Goal: Task Accomplishment & Management: Use online tool/utility

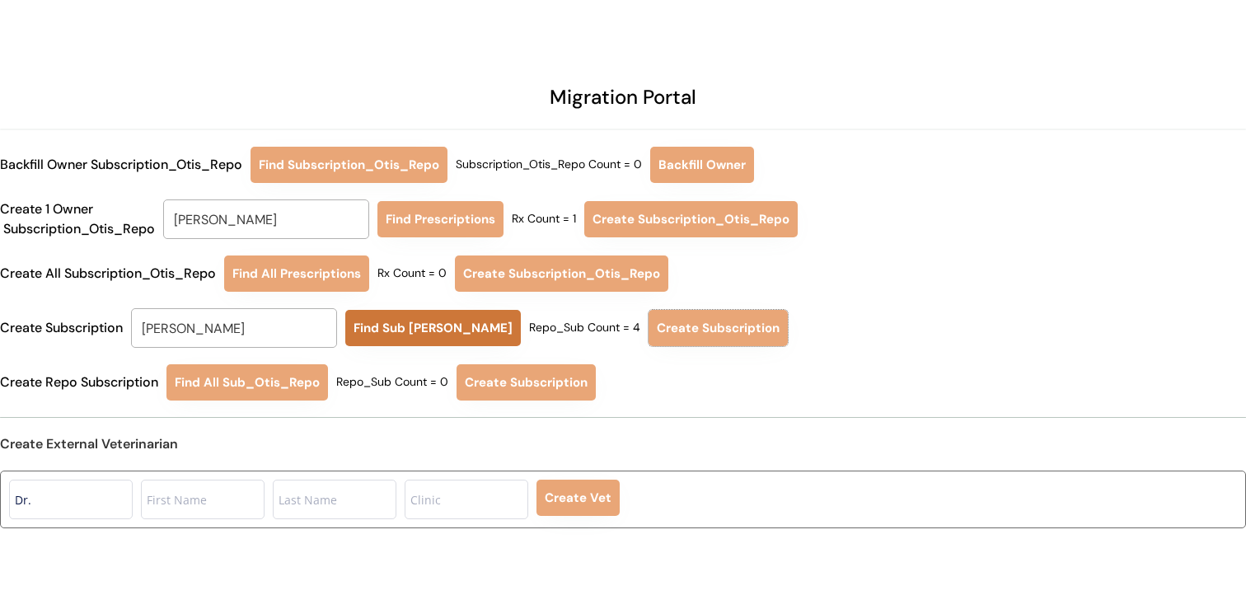
click at [405, 332] on button "Find Sub [PERSON_NAME]" at bounding box center [433, 328] width 176 height 36
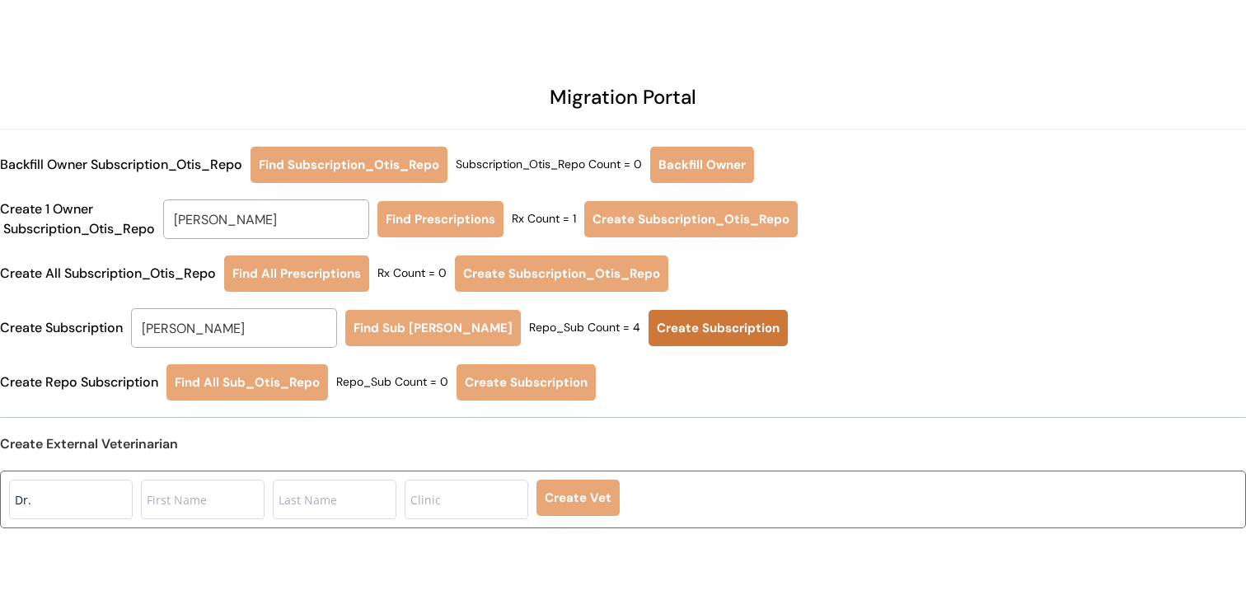
click at [692, 341] on button "Create Subscription" at bounding box center [718, 328] width 139 height 36
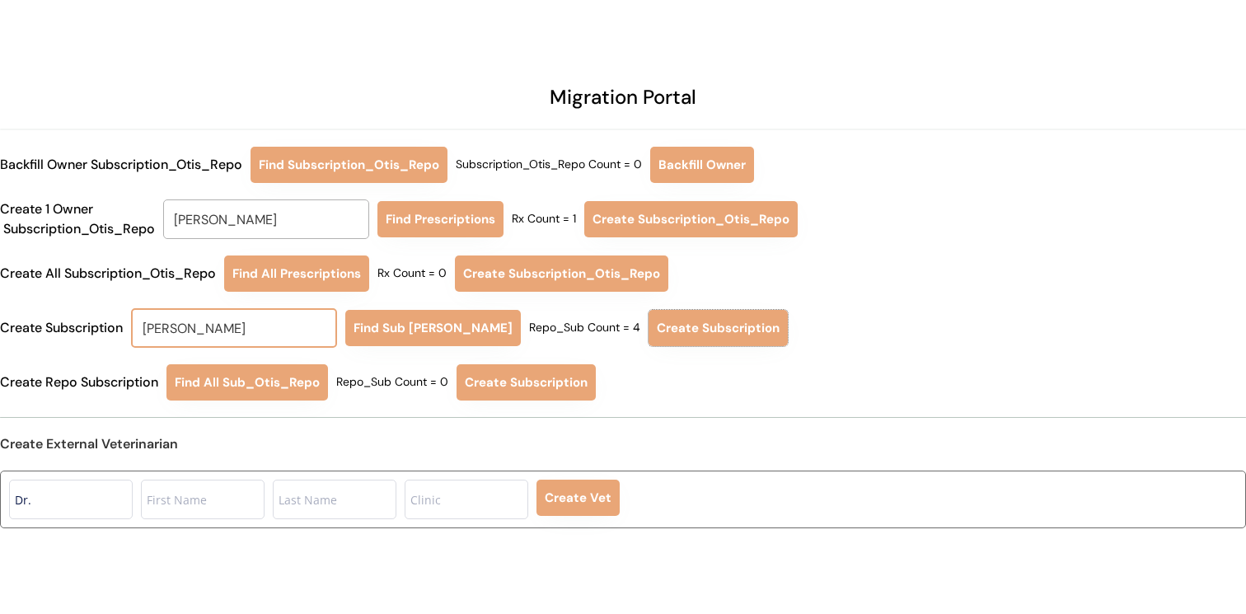
click at [285, 333] on input "[PERSON_NAME]" at bounding box center [234, 328] width 206 height 40
type input "[PERSON_NAME]"
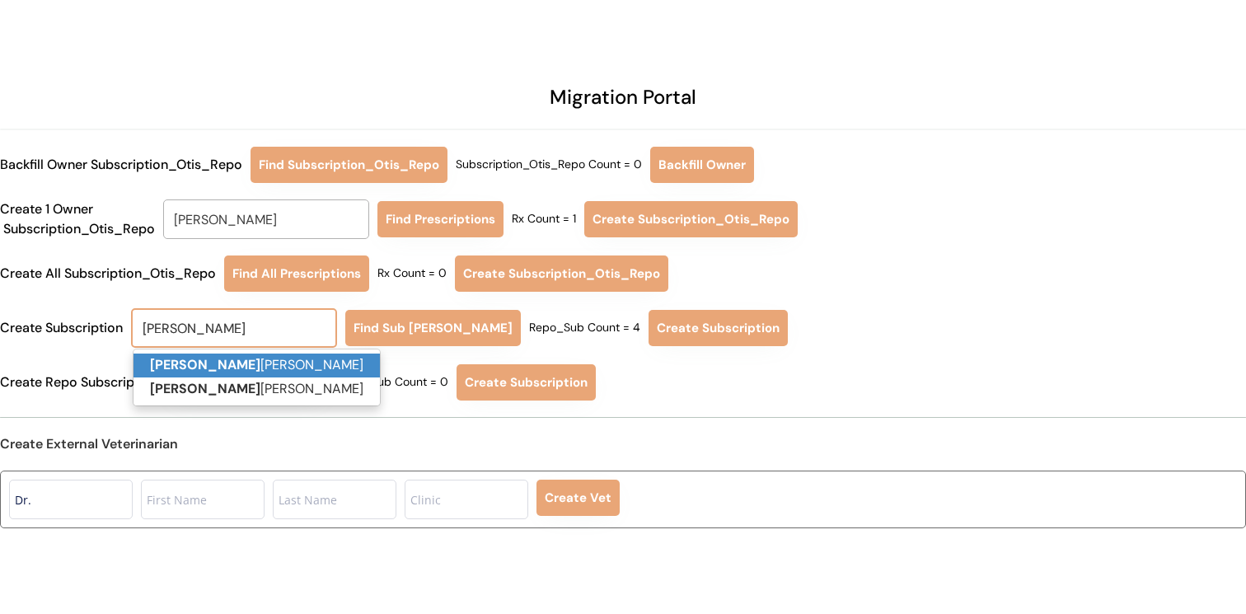
click at [275, 362] on p "[PERSON_NAME]" at bounding box center [257, 366] width 246 height 24
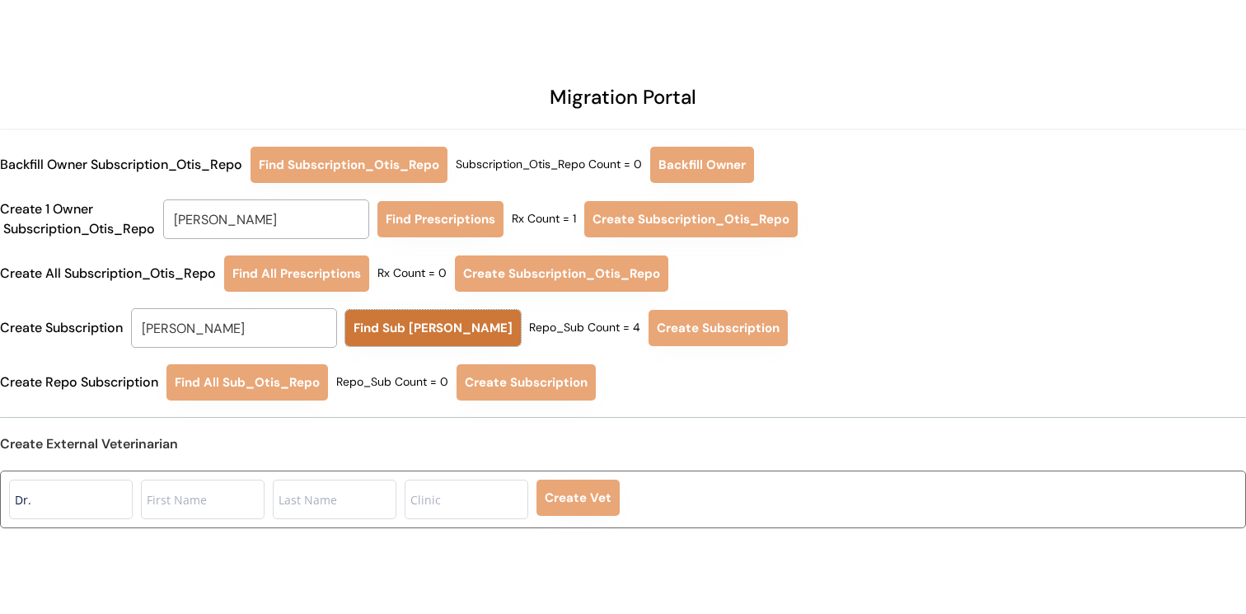
click at [396, 332] on button "Find Sub [PERSON_NAME]" at bounding box center [433, 328] width 176 height 36
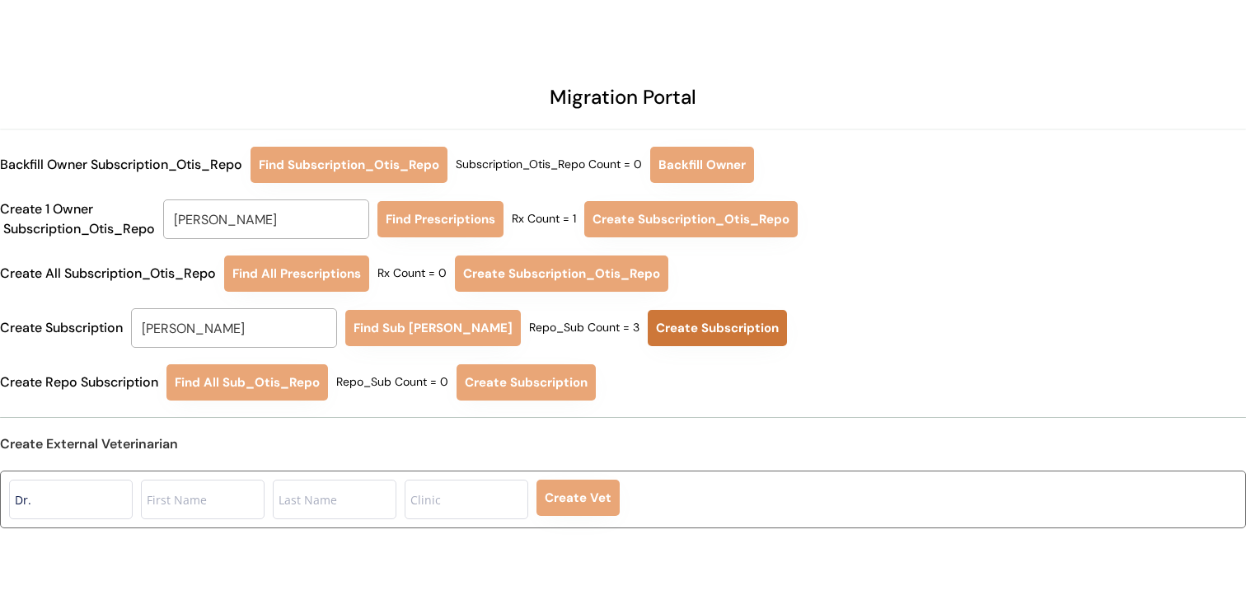
click at [662, 338] on button "Create Subscription" at bounding box center [717, 328] width 139 height 36
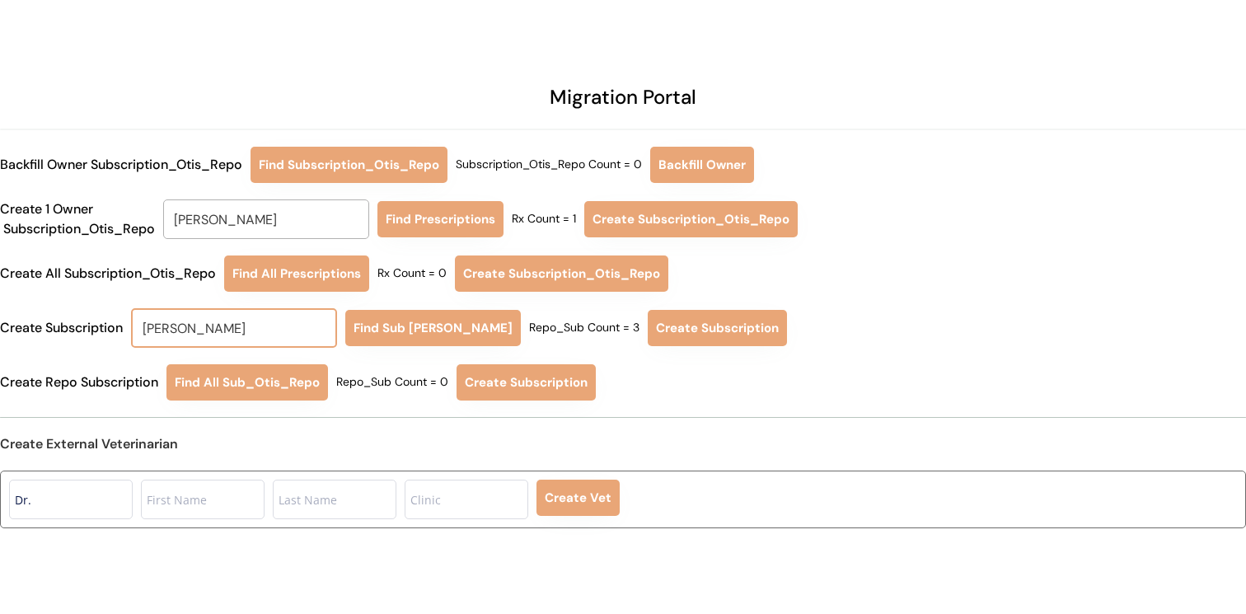
click at [315, 315] on input "[PERSON_NAME]" at bounding box center [234, 328] width 206 height 40
type input "[PERSON_NAME]"
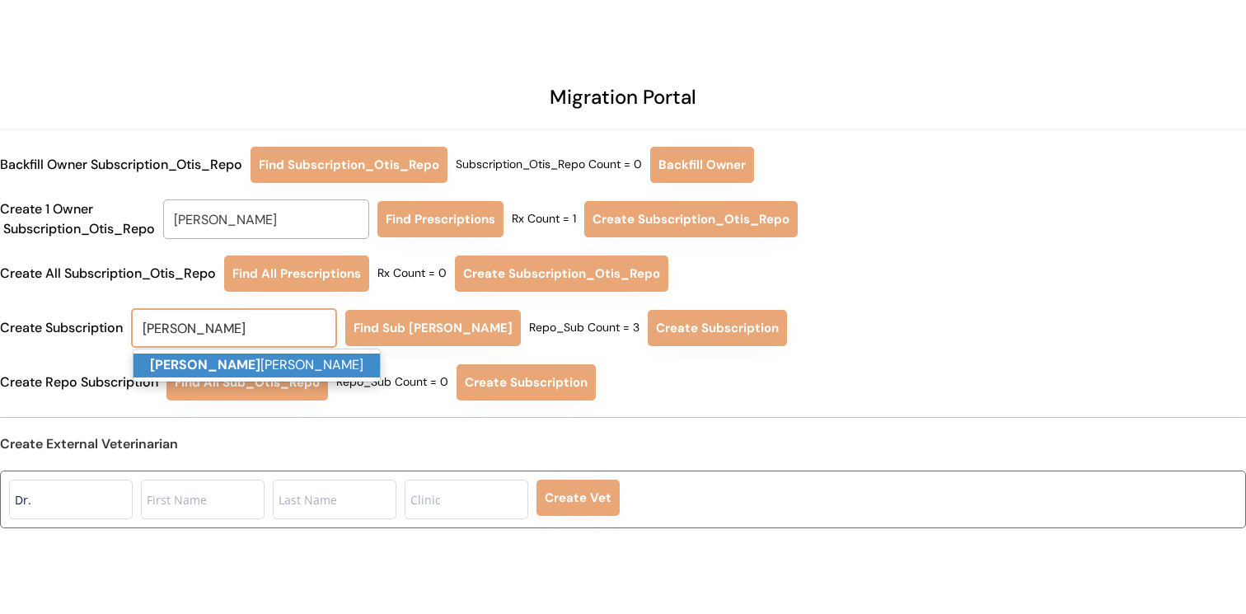
click at [273, 357] on p "[PERSON_NAME]" at bounding box center [257, 366] width 246 height 24
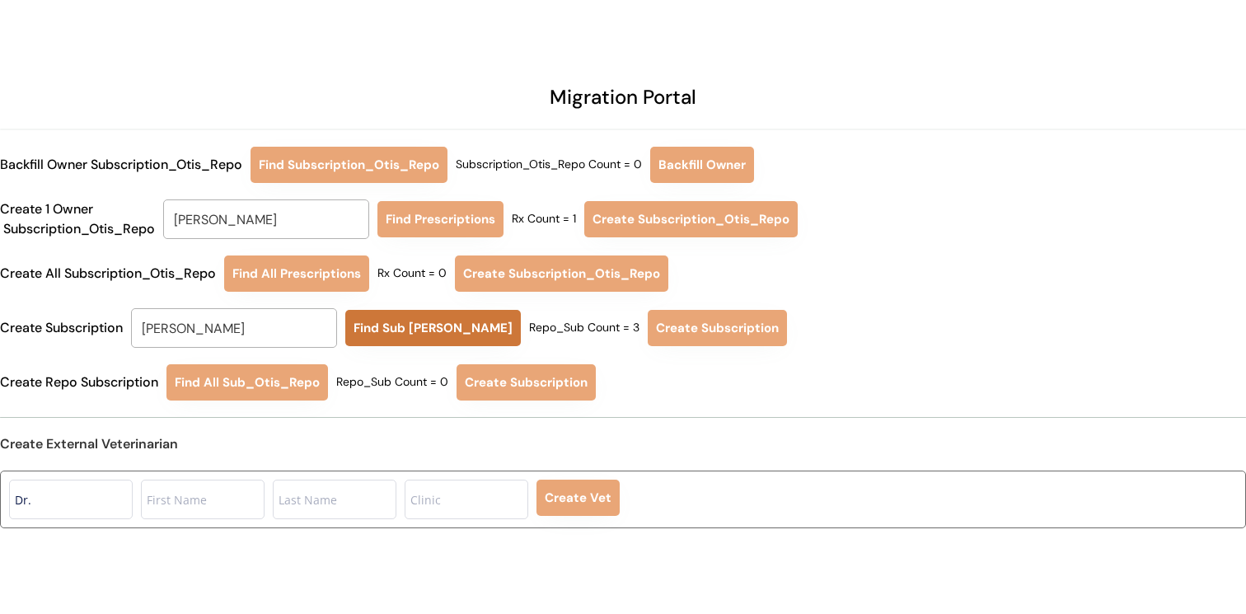
type input "[PERSON_NAME]"
click at [429, 330] on button "Find Sub [PERSON_NAME]" at bounding box center [433, 328] width 176 height 36
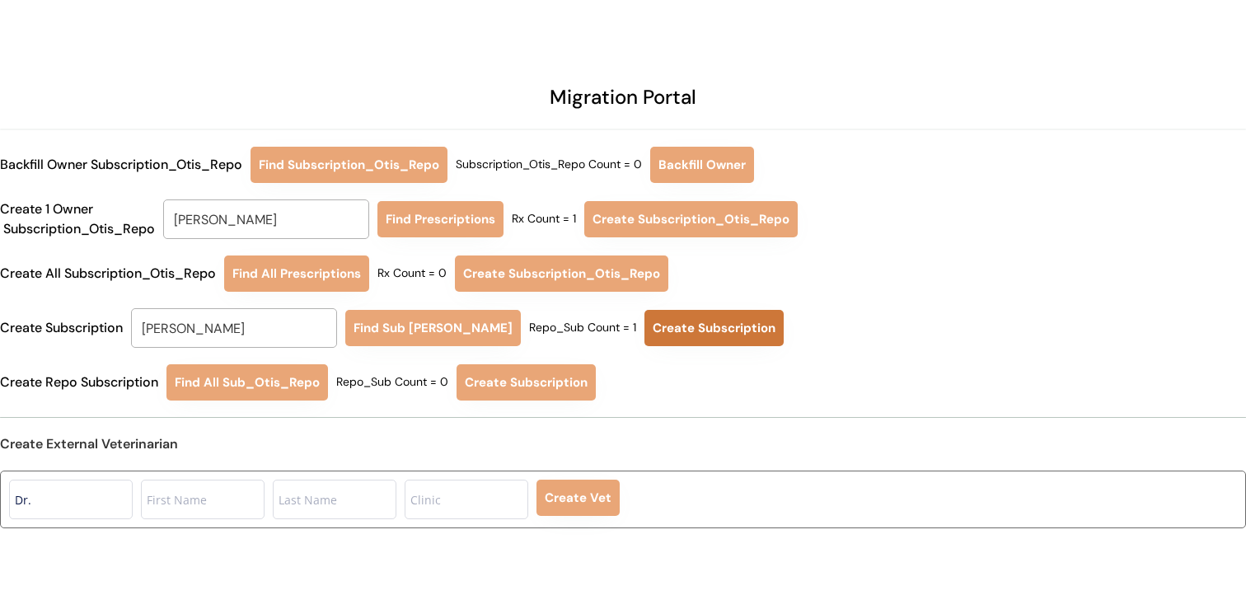
click at [660, 327] on button "Create Subscription" at bounding box center [714, 328] width 139 height 36
